Goal: Navigation & Orientation: Find specific page/section

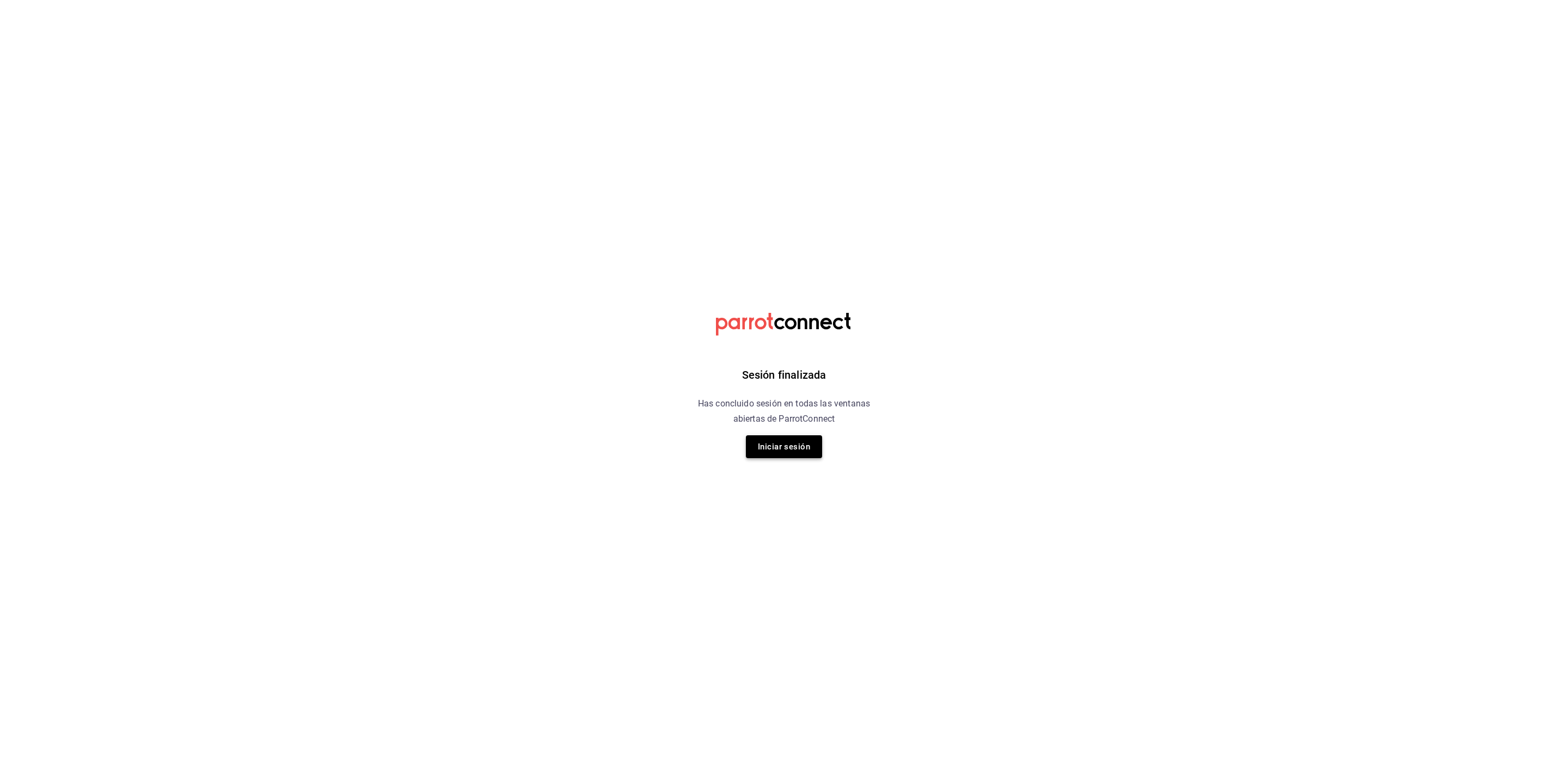
click at [765, 438] on div "Sesión finalizada Has concluido sesión en todas las ventanas abiertas de Parrot…" at bounding box center [785, 385] width 275 height 771
click at [768, 442] on button "Iniciar sesión" at bounding box center [783, 447] width 76 height 23
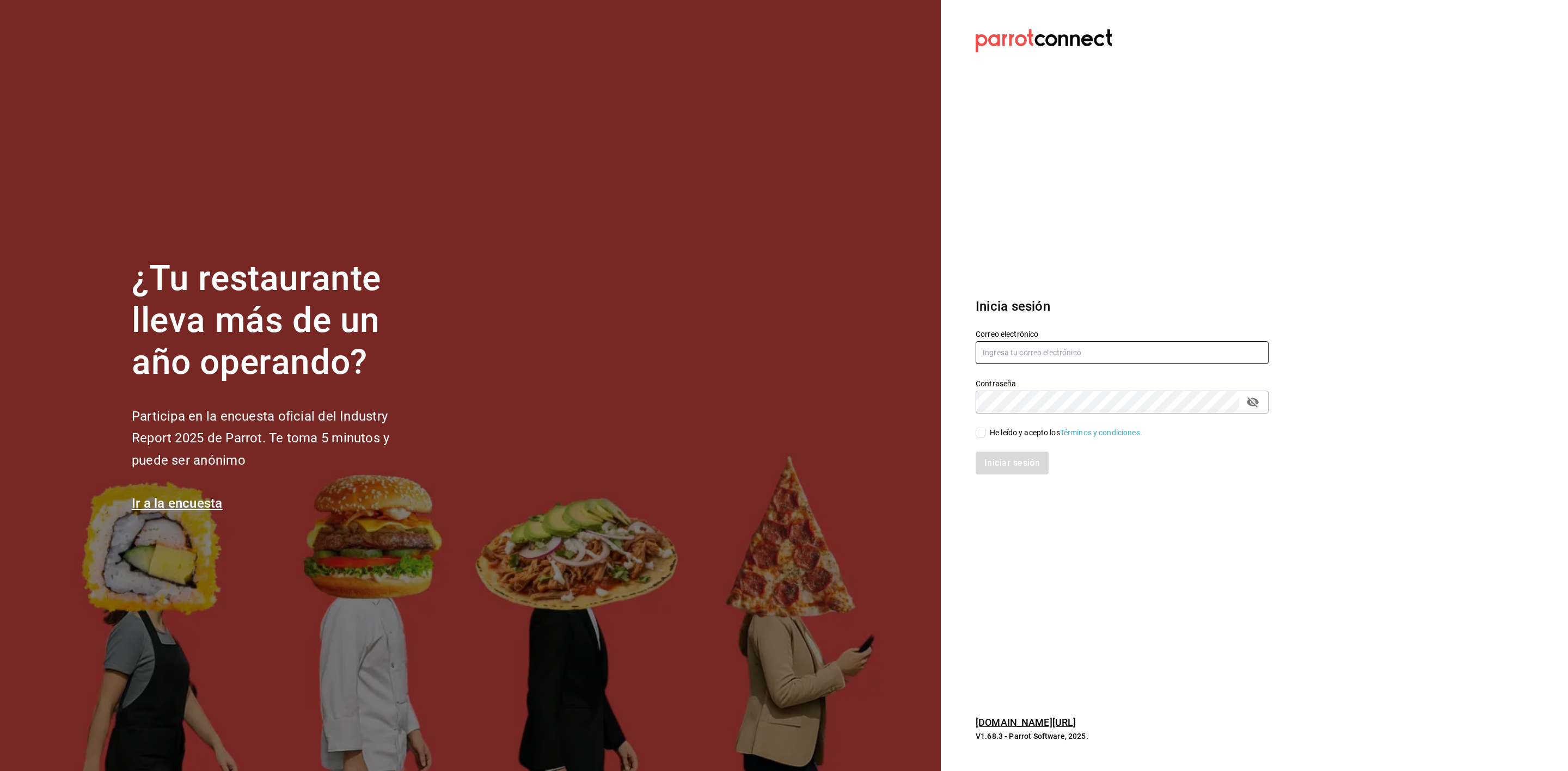
type input "[EMAIL_ADDRESS][DOMAIN_NAME]"
click at [993, 450] on div "Iniciar sesión" at bounding box center [1115, 456] width 306 height 36
drag, startPoint x: 992, startPoint y: 431, endPoint x: 995, endPoint y: 436, distance: 5.8
click at [995, 430] on div "He leído y acepto los Términos y condiciones." at bounding box center [1066, 433] width 152 height 12
click at [1010, 459] on div "Iniciar sesión" at bounding box center [1122, 463] width 293 height 23
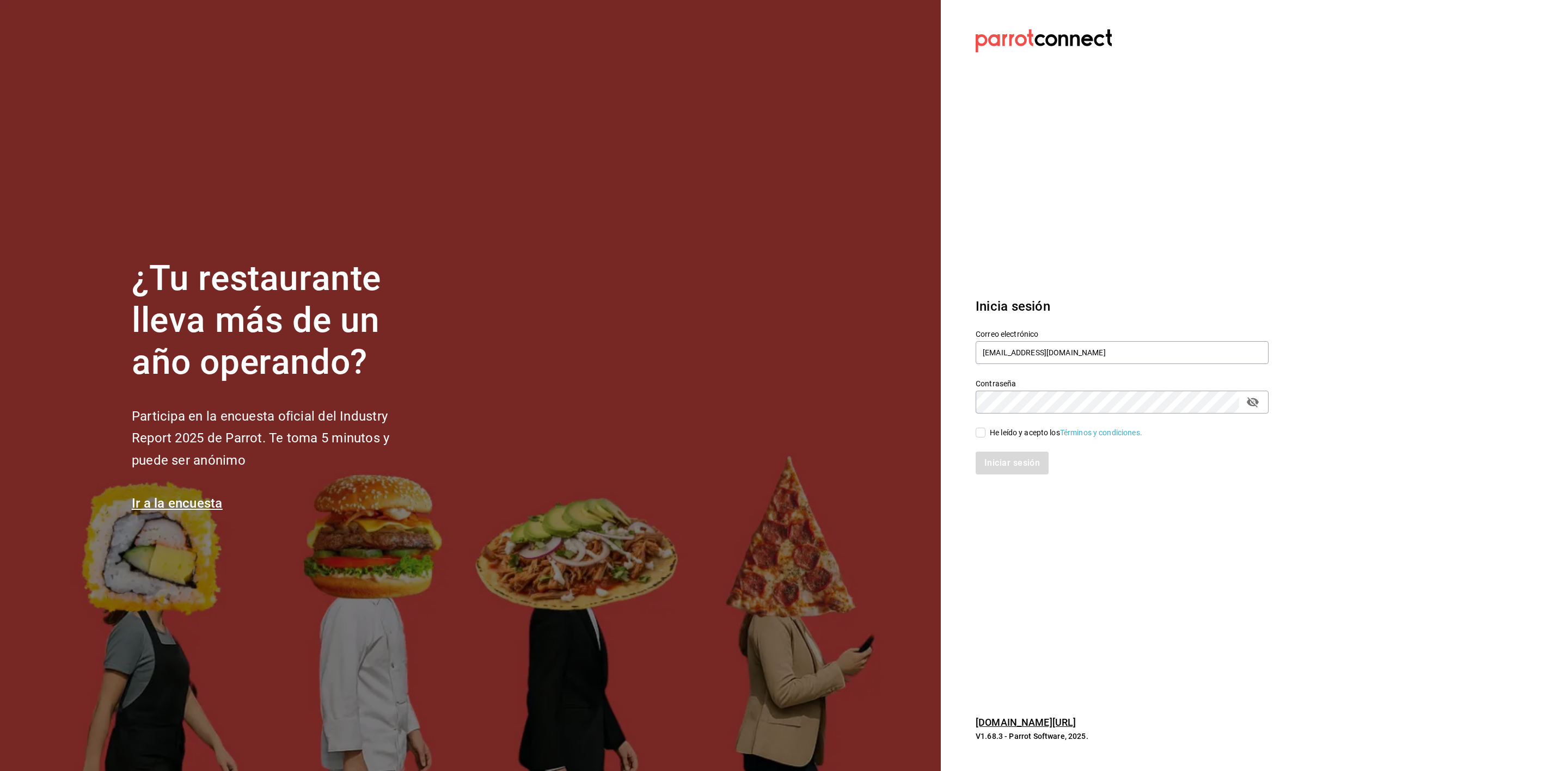
click at [977, 435] on input "He leído y acepto los Términos y condiciones." at bounding box center [981, 433] width 10 height 10
checkbox input "true"
click at [1002, 466] on button "Iniciar sesión" at bounding box center [1013, 463] width 74 height 23
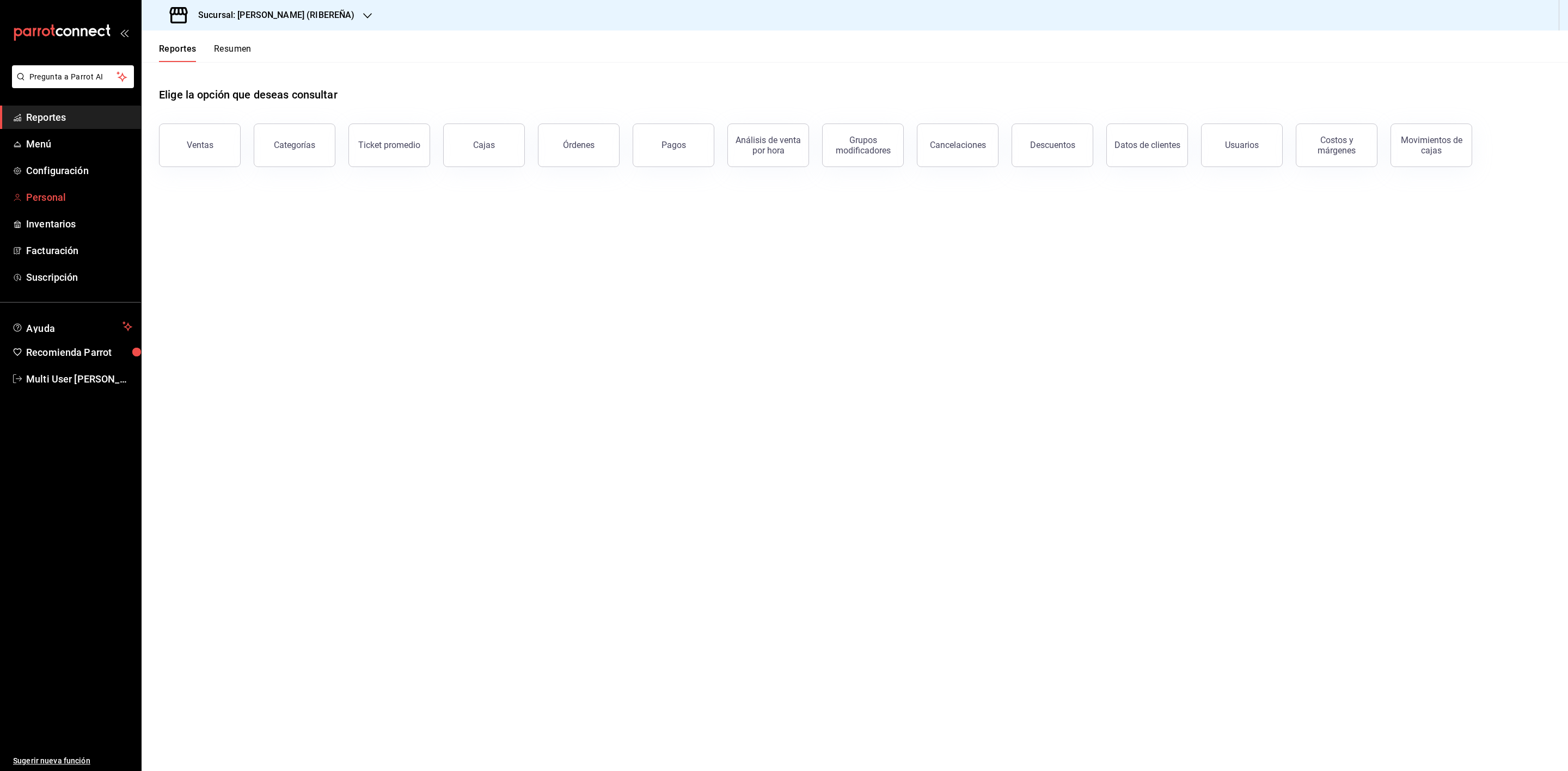
click at [86, 194] on span "Personal" at bounding box center [79, 197] width 106 height 15
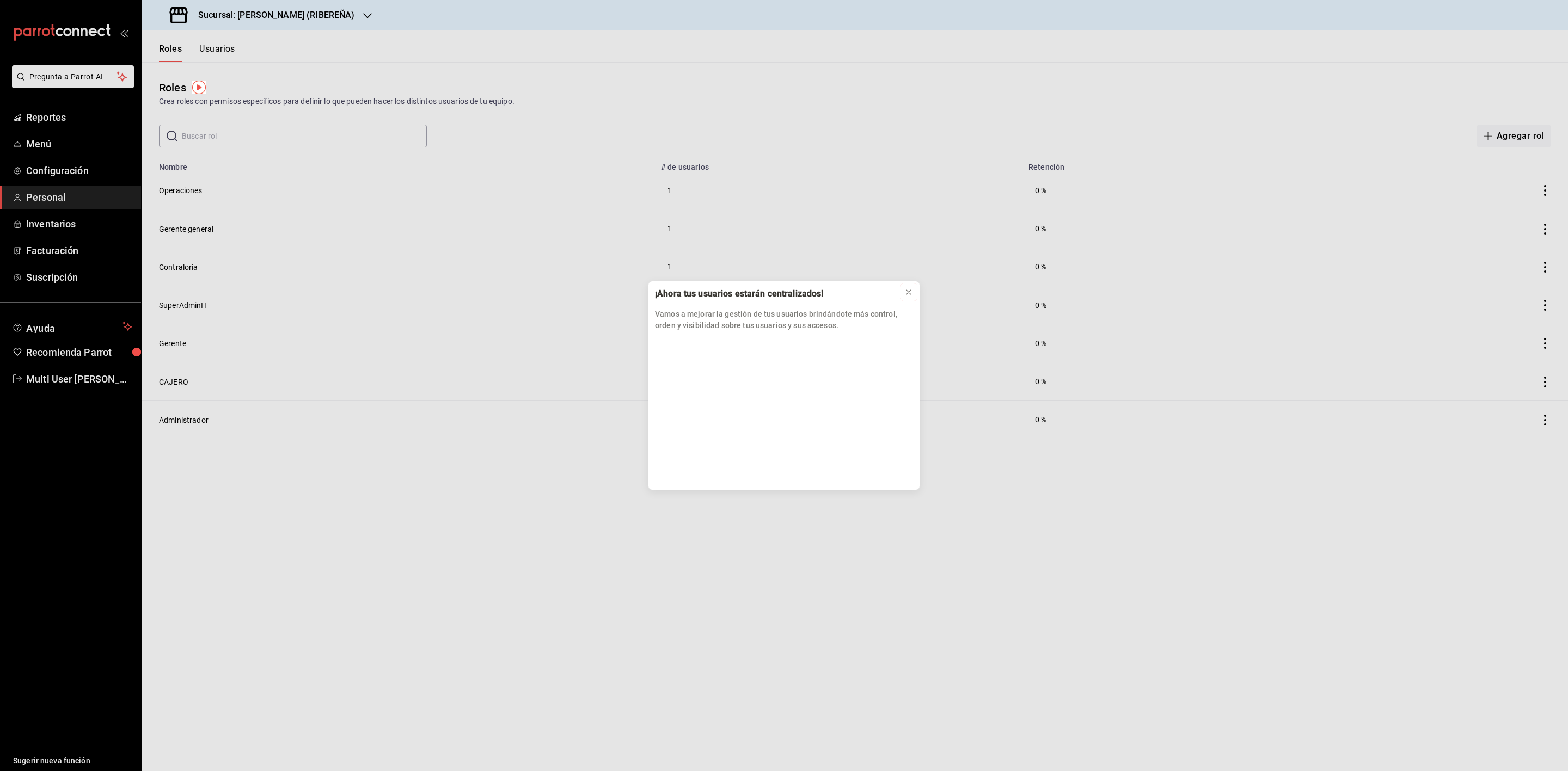
click at [906, 293] on icon at bounding box center [909, 292] width 9 height 9
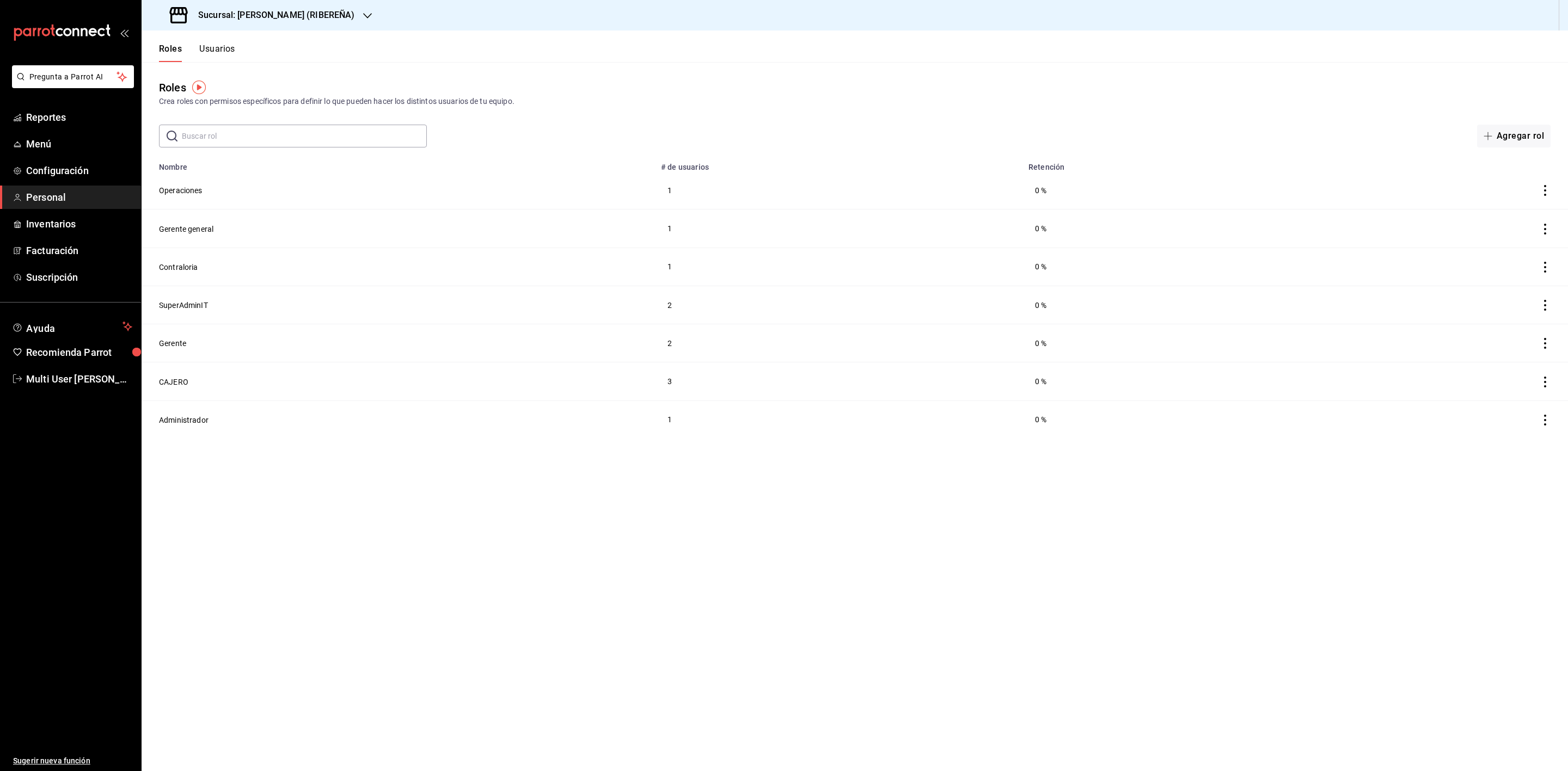
click at [291, 12] on h3 "Sucursal: [PERSON_NAME] (RIBEREÑA)" at bounding box center [271, 15] width 165 height 13
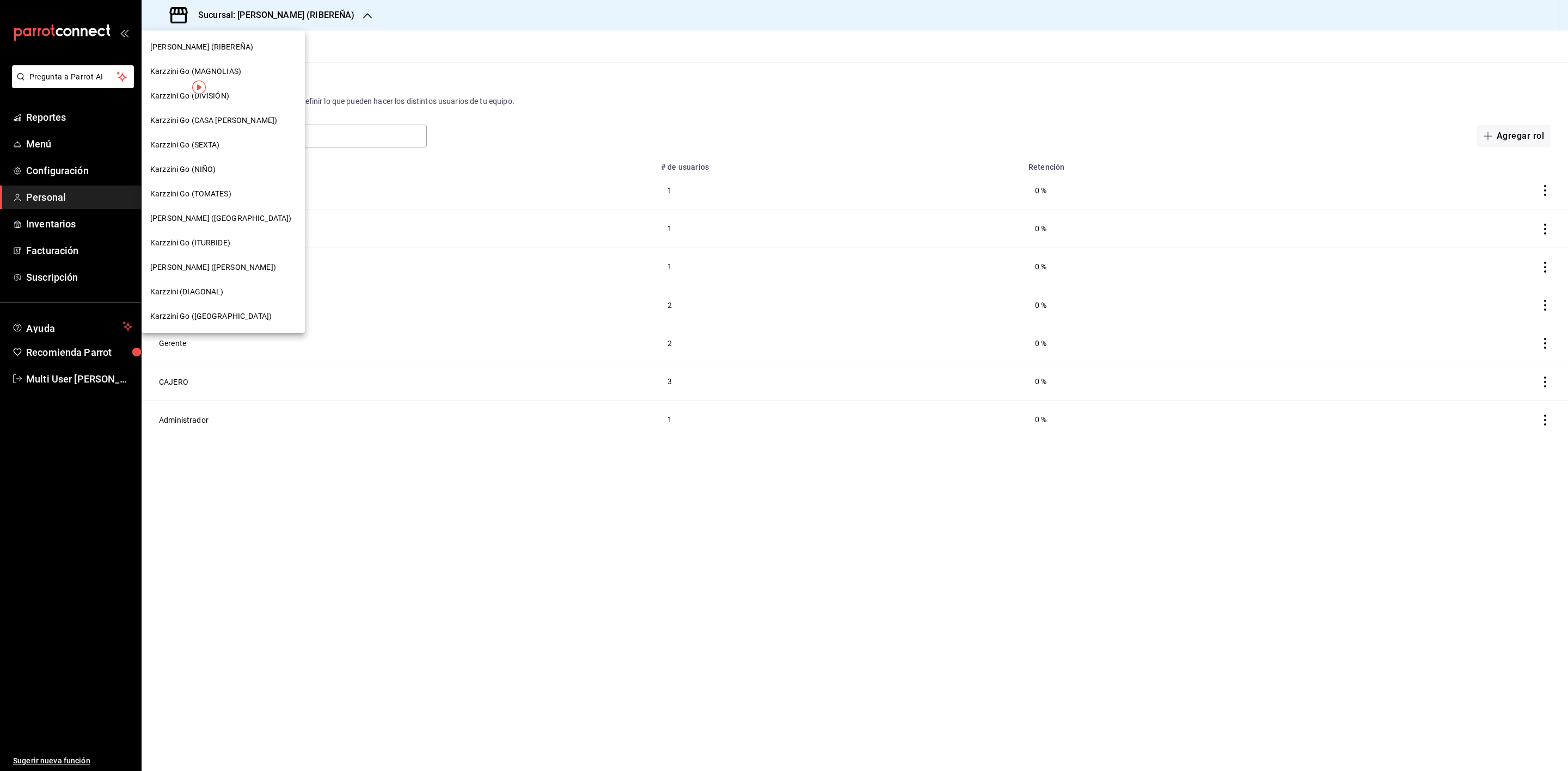
click at [89, 138] on div at bounding box center [784, 385] width 1568 height 771
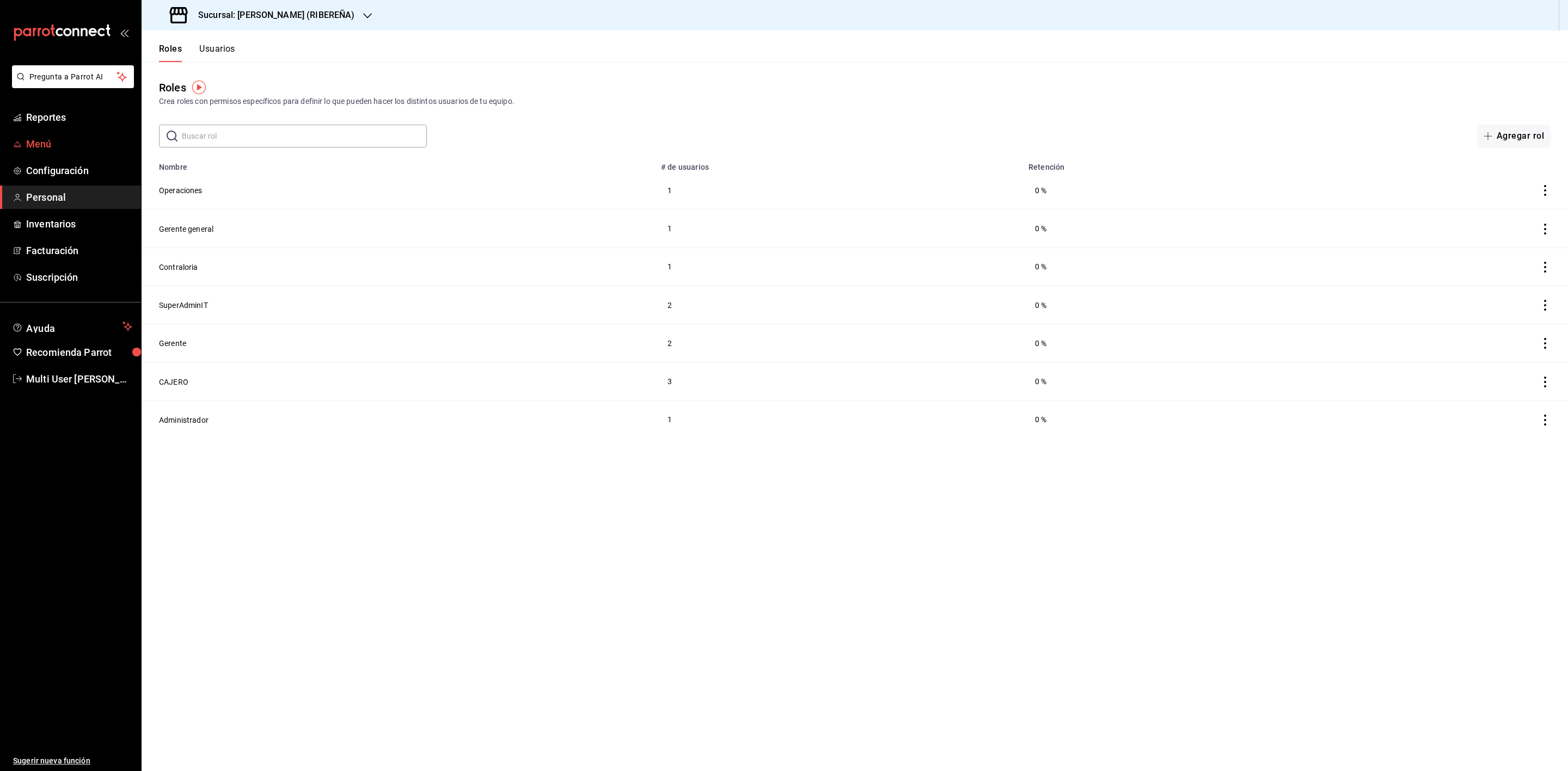
click at [57, 150] on span "Menú" at bounding box center [79, 144] width 106 height 15
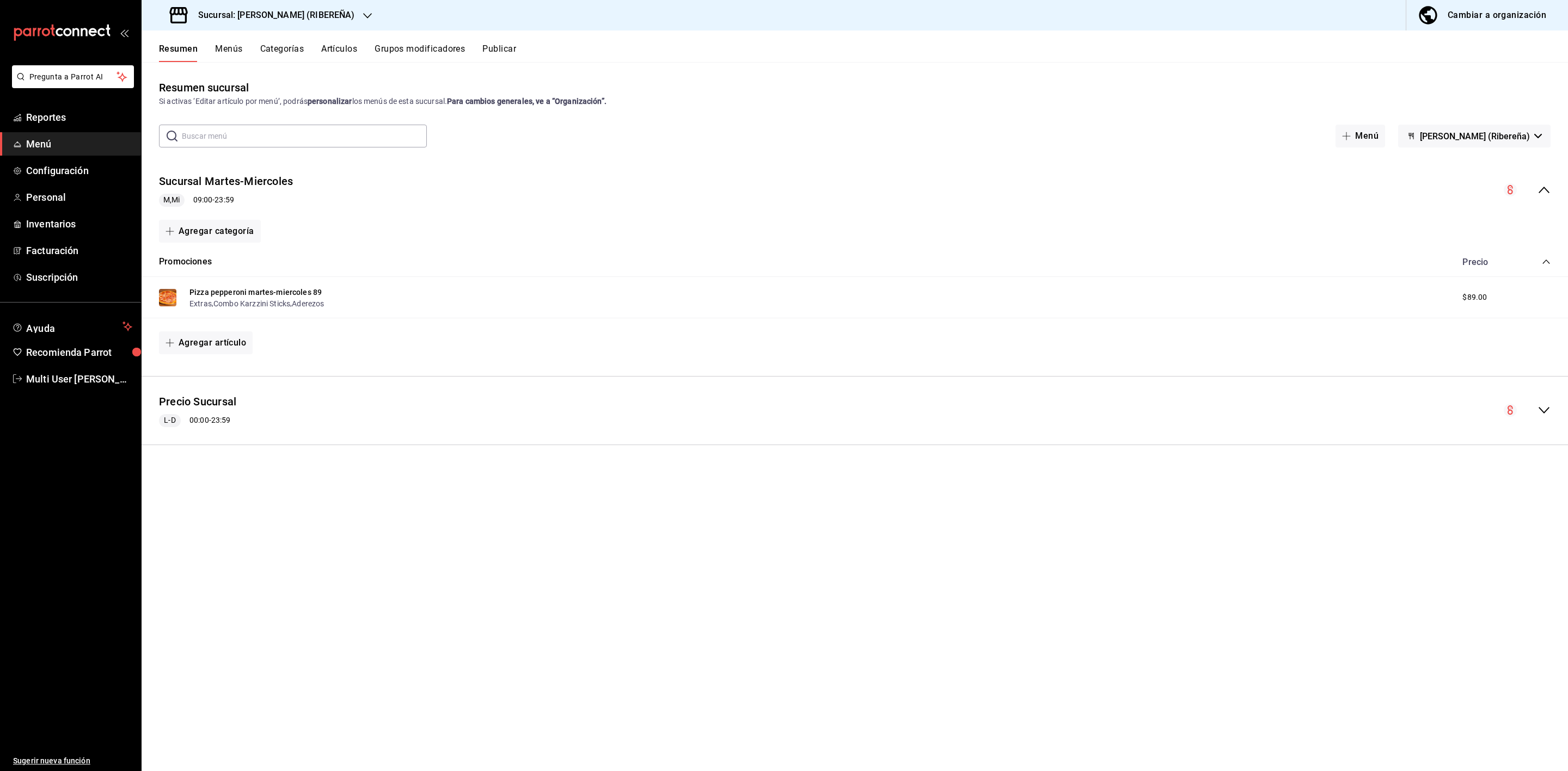
click at [1488, 5] on button "Cambiar a organización" at bounding box center [1482, 15] width 153 height 30
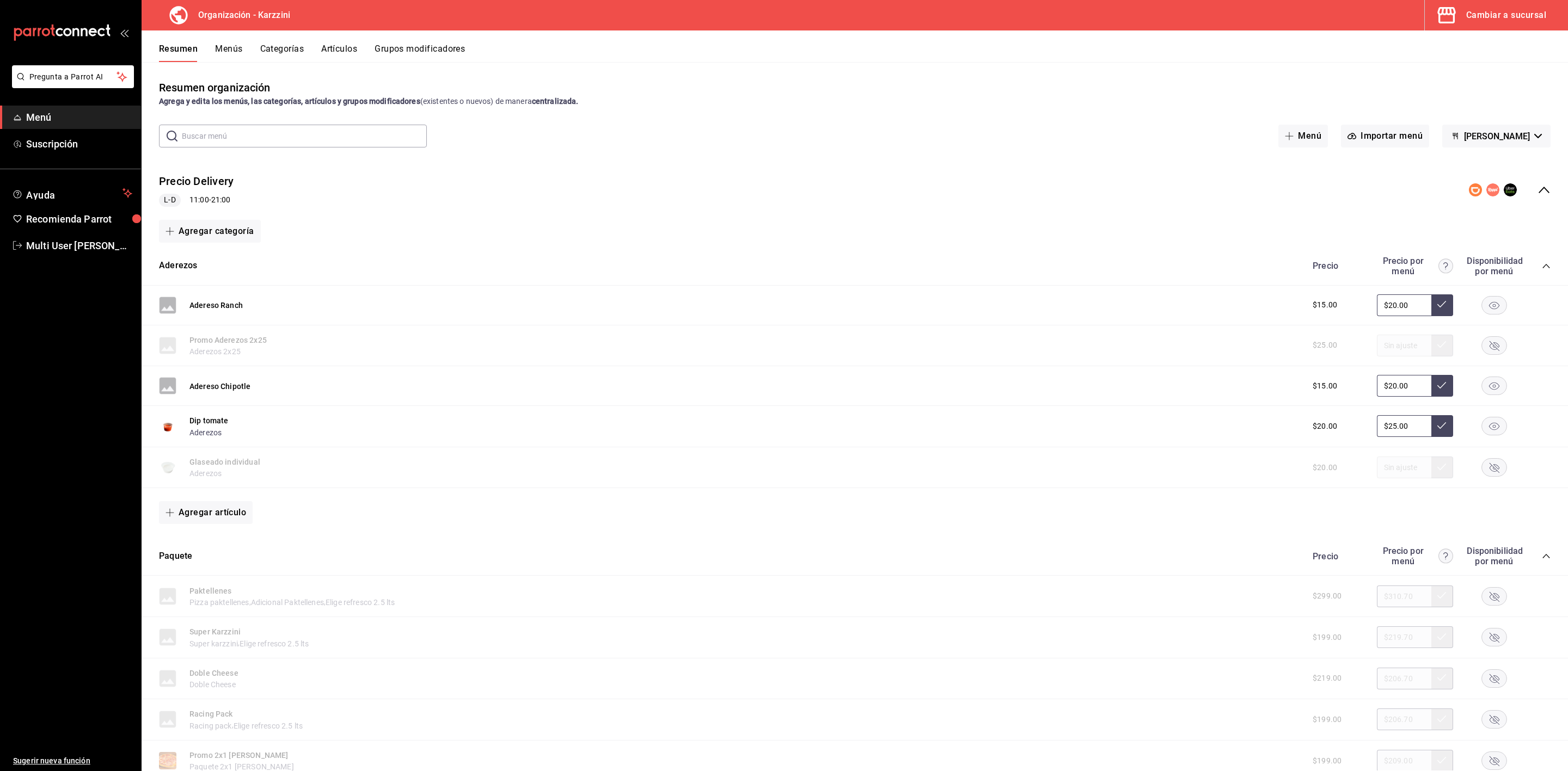
click at [1544, 17] on div "Cambiar a sucursal" at bounding box center [1506, 15] width 80 height 15
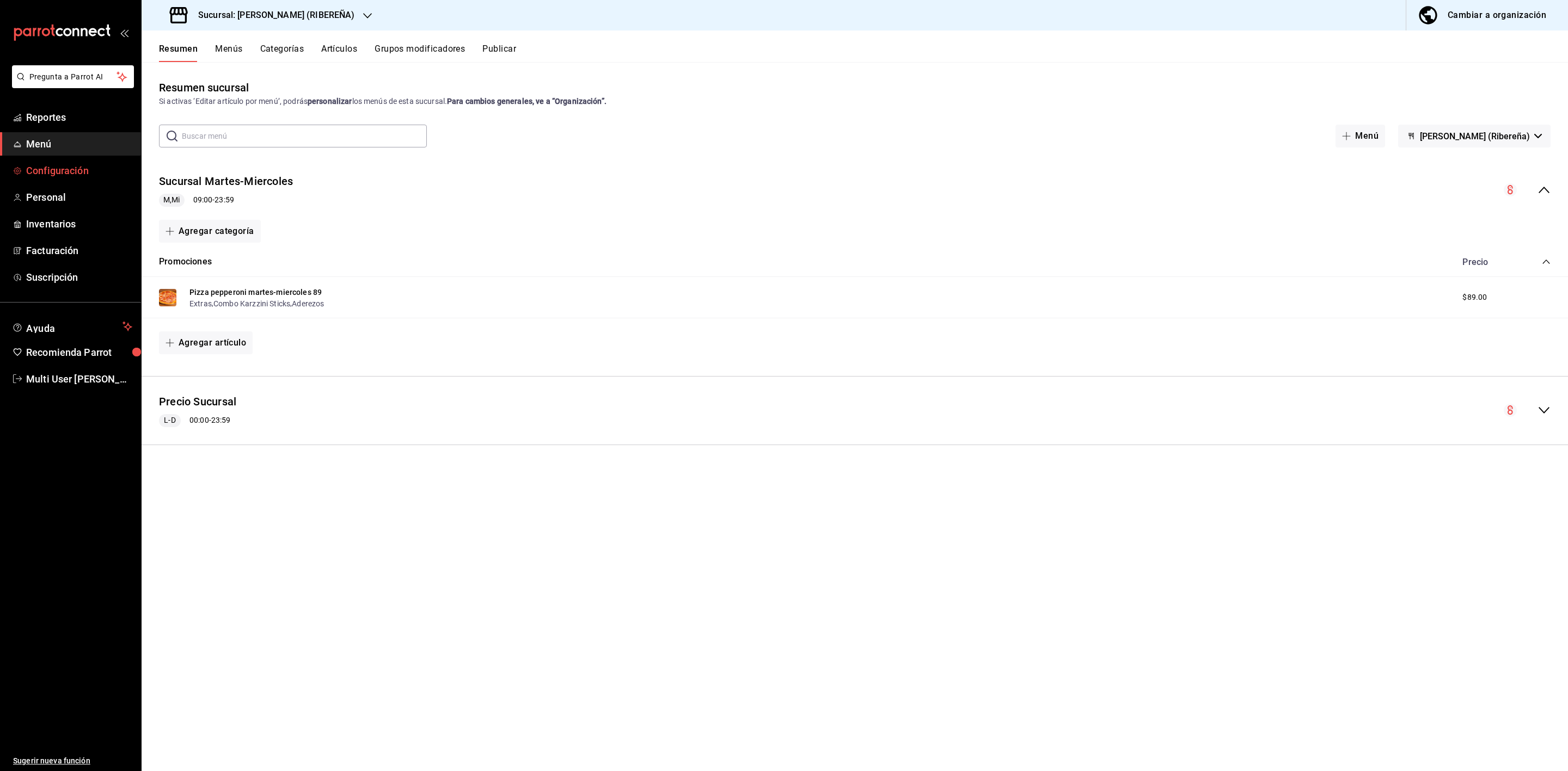
click at [72, 166] on span "Configuración" at bounding box center [79, 170] width 106 height 15
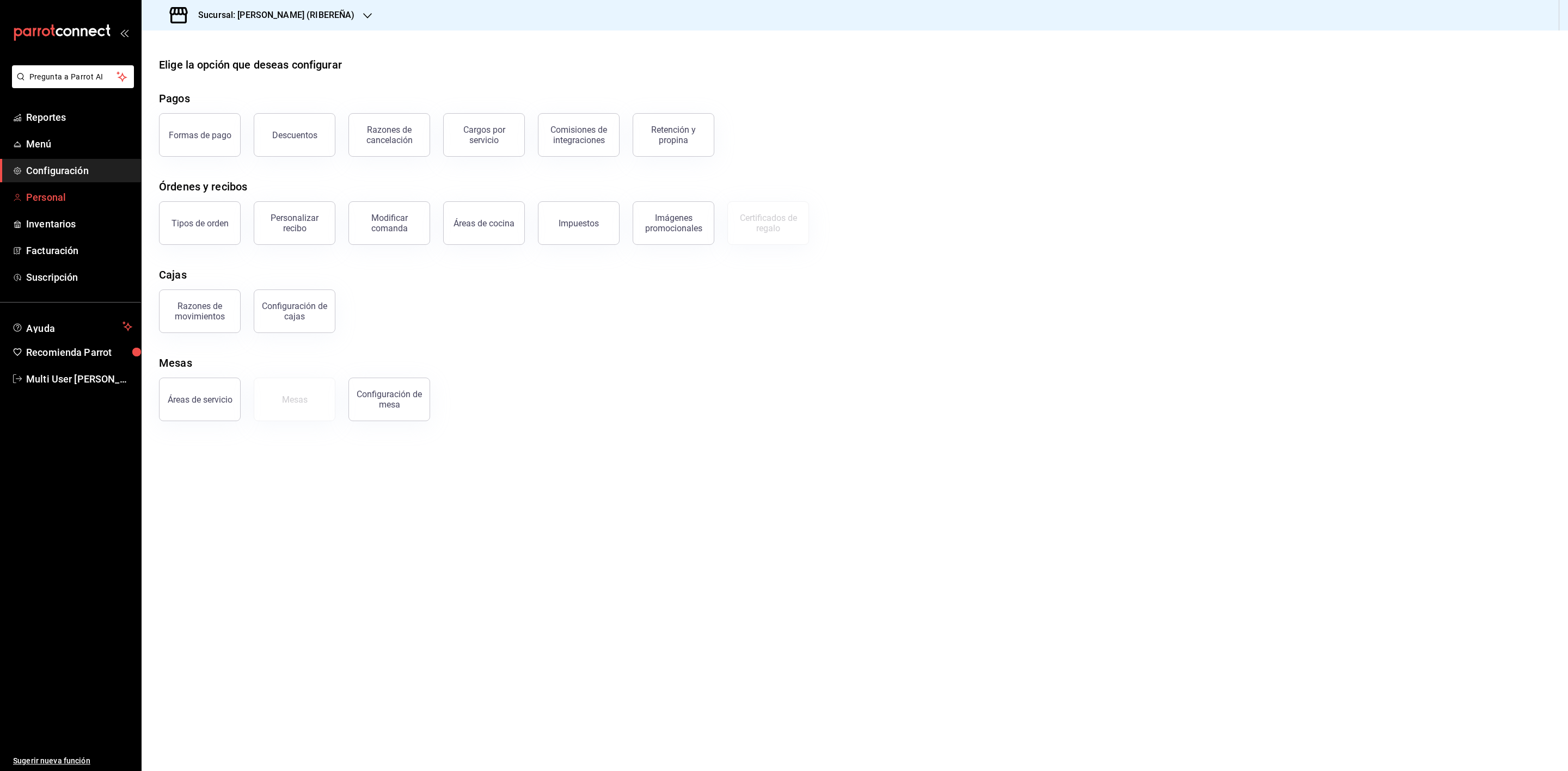
click at [54, 190] on span "Personal" at bounding box center [79, 197] width 106 height 15
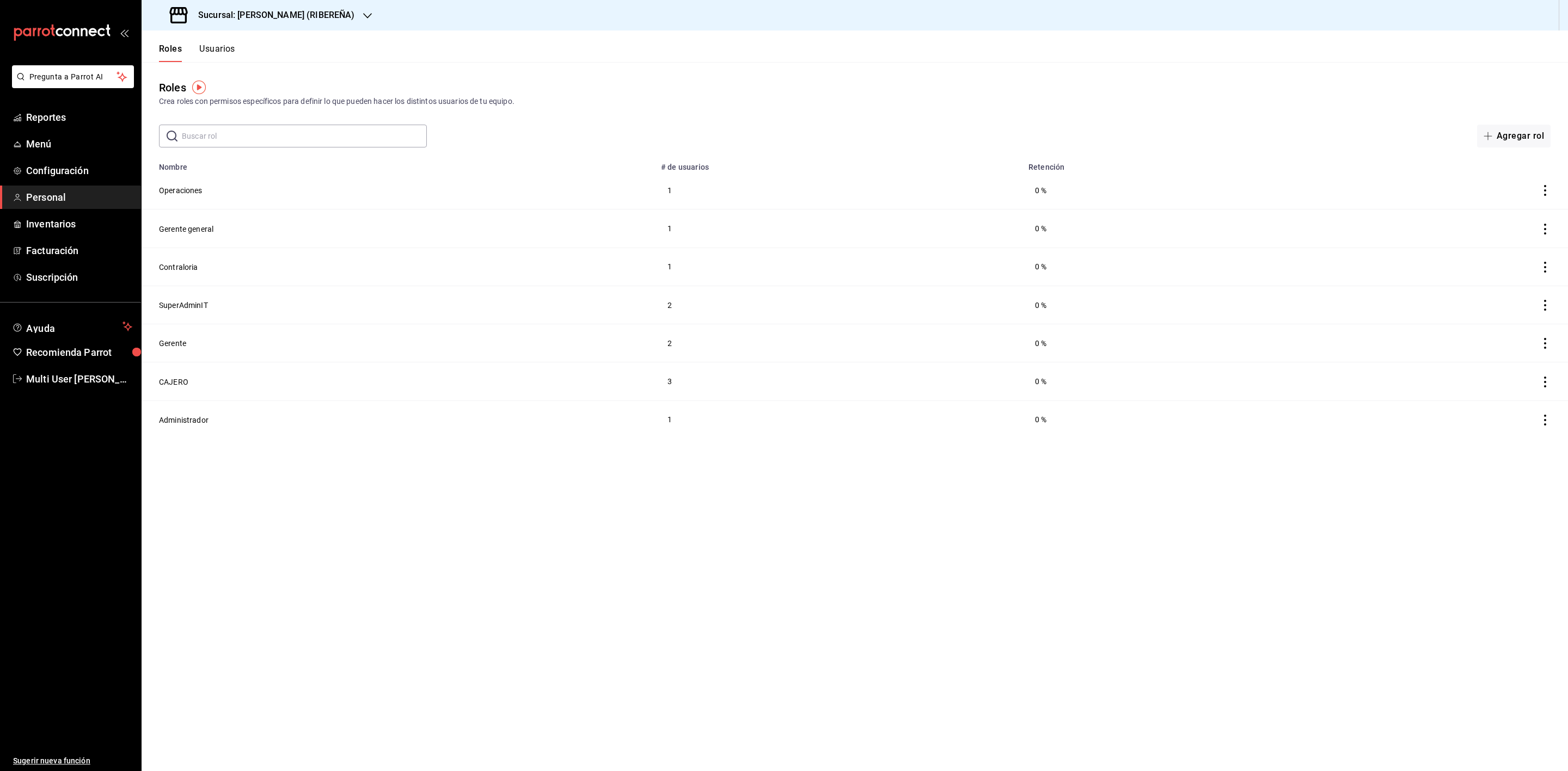
drag, startPoint x: 201, startPoint y: 59, endPoint x: 209, endPoint y: 49, distance: 12.8
click at [205, 55] on button "Usuarios" at bounding box center [217, 53] width 36 height 18
